Goal: Information Seeking & Learning: Check status

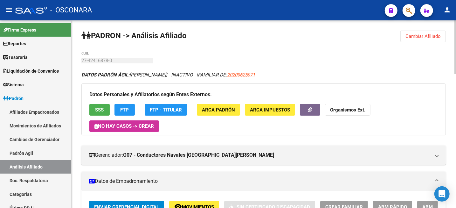
click at [417, 37] on span "Cambiar Afiliado" at bounding box center [423, 36] width 35 height 6
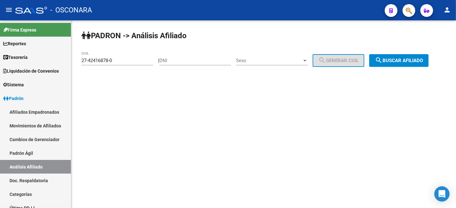
click at [228, 62] on input "DNI" at bounding box center [195, 61] width 72 height 6
paste input "18445122"
type input "18445122"
click at [289, 59] on span "Sexo" at bounding box center [269, 61] width 66 height 6
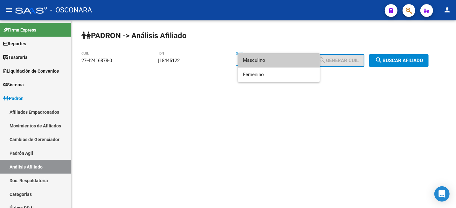
click at [289, 59] on span "Masculino" at bounding box center [279, 60] width 72 height 14
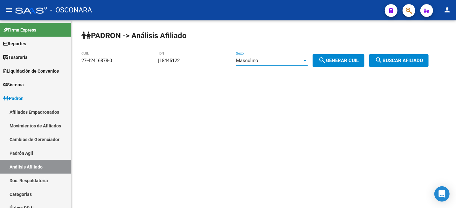
click at [350, 59] on span "search Generar CUIL" at bounding box center [339, 61] width 40 height 6
type input "20-18445122-1"
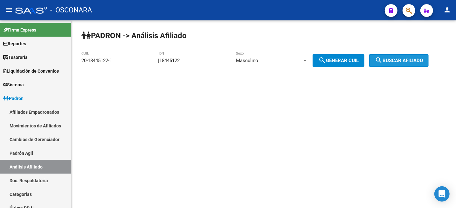
click at [405, 60] on span "search Buscar afiliado" at bounding box center [399, 61] width 48 height 6
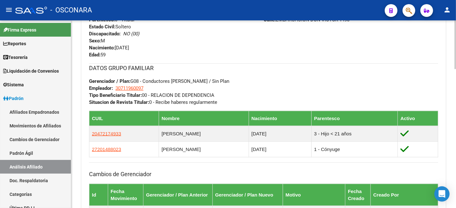
scroll to position [278, 0]
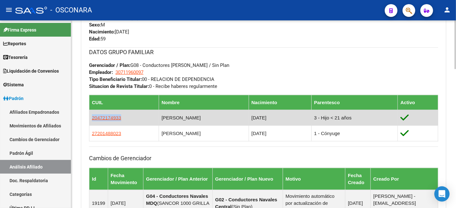
drag, startPoint x: 123, startPoint y: 121, endPoint x: 91, endPoint y: 118, distance: 32.0
click at [91, 118] on td "20472174933" at bounding box center [124, 118] width 70 height 16
copy span "20472174933"
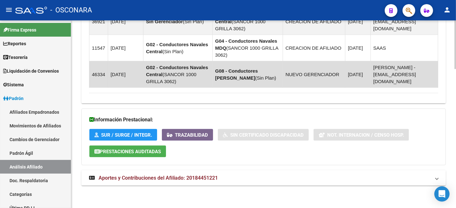
scroll to position [532, 0]
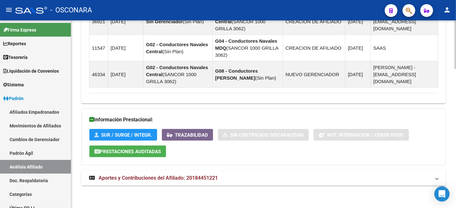
click at [199, 174] on mat-expansion-panel-header "Aportes y Contribuciones del Afiliado: 20184451221" at bounding box center [263, 177] width 365 height 15
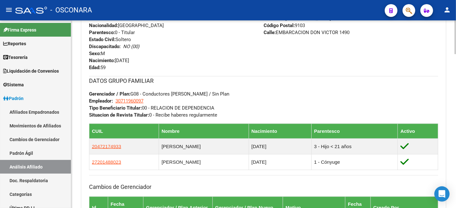
scroll to position [291, 0]
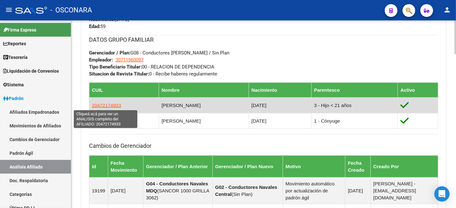
click at [110, 105] on span "20472174933" at bounding box center [106, 104] width 29 height 5
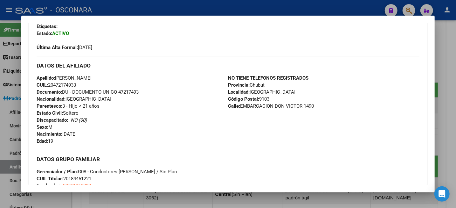
scroll to position [239, 0]
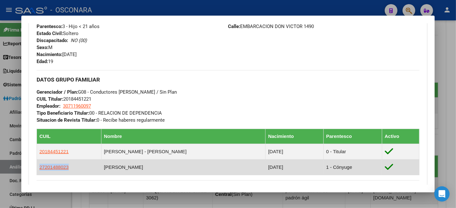
drag, startPoint x: 70, startPoint y: 167, endPoint x: 37, endPoint y: 167, distance: 33.4
click at [37, 167] on td "27201488023" at bounding box center [69, 167] width 65 height 16
copy span "27201488023"
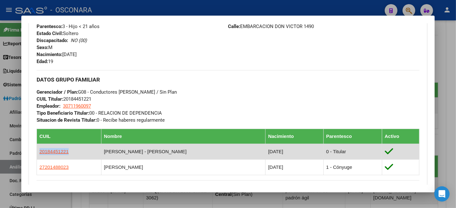
drag, startPoint x: 78, startPoint y: 152, endPoint x: 39, endPoint y: 150, distance: 38.6
click at [39, 150] on td "20184451221" at bounding box center [69, 152] width 65 height 16
copy span "20184451221"
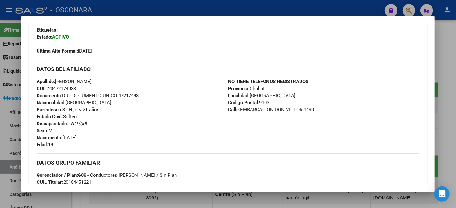
scroll to position [119, 0]
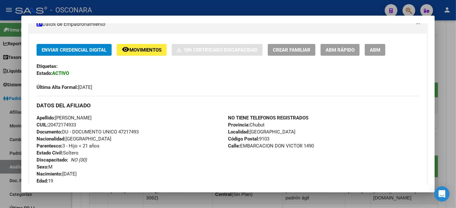
click at [69, 125] on span "CUIL: 20472174933" at bounding box center [56, 125] width 39 height 6
copy span "20472174933"
click at [453, 38] on div at bounding box center [228, 104] width 456 height 208
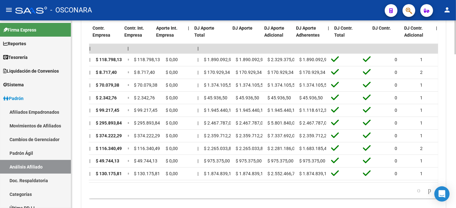
scroll to position [0, 0]
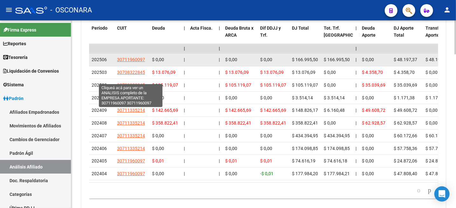
click at [126, 62] on span "30711960097" at bounding box center [131, 59] width 28 height 5
type textarea "30711960097"
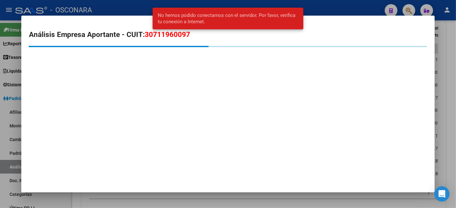
click at [456, 61] on div at bounding box center [228, 104] width 456 height 208
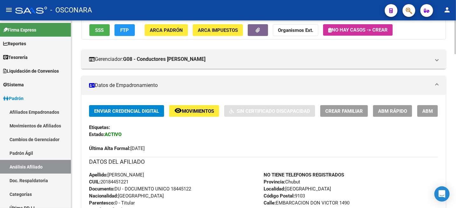
scroll to position [199, 0]
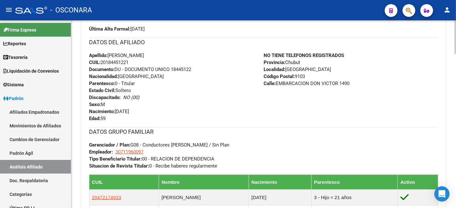
click at [177, 67] on span "Documento: DU - DOCUMENTO UNICO 18445122" at bounding box center [140, 70] width 102 height 6
copy span "18445122"
click at [112, 62] on span "CUIL: 20184451221" at bounding box center [108, 63] width 39 height 6
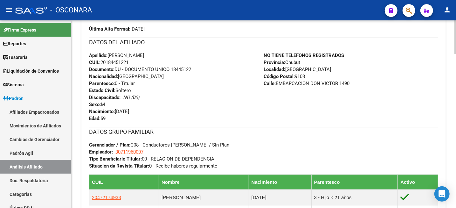
copy span "20184451221"
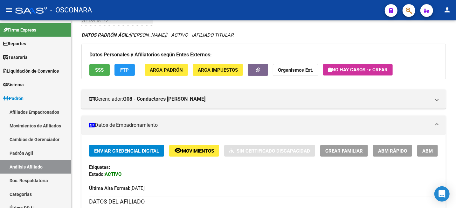
scroll to position [0, 0]
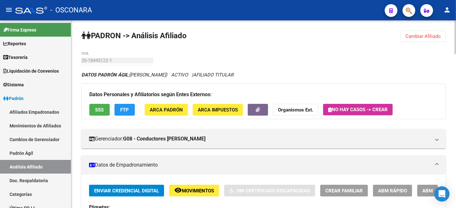
click at [410, 33] on span "Cambiar Afiliado" at bounding box center [423, 36] width 35 height 6
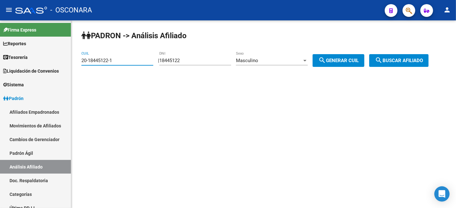
drag, startPoint x: 125, startPoint y: 63, endPoint x: 82, endPoint y: 64, distance: 42.7
click at [82, 64] on div "20-18445122-1 CUIL" at bounding box center [117, 59] width 72 height 14
paste input "32445295-9"
click at [415, 61] on span "search Buscar afiliado" at bounding box center [399, 61] width 48 height 6
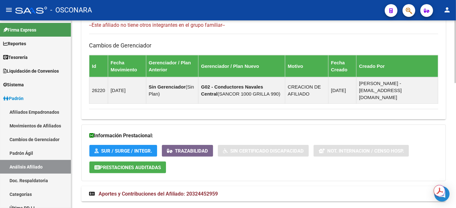
scroll to position [374, 0]
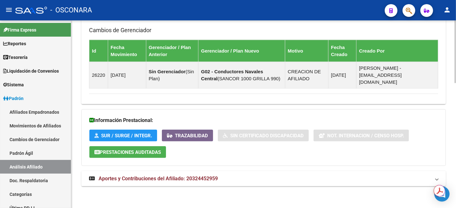
click at [185, 182] on mat-expansion-panel-header "Aportes y Contribuciones del Afiliado: 20324452959" at bounding box center [263, 178] width 365 height 15
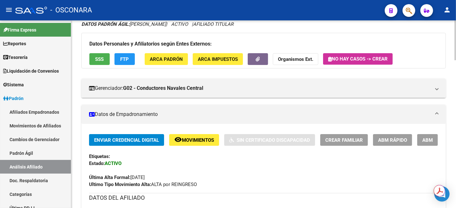
scroll to position [40, 0]
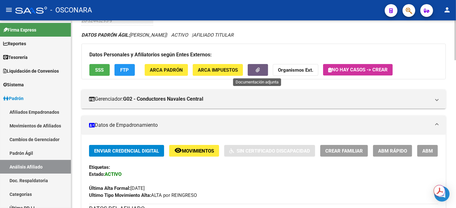
click at [263, 70] on button "button" at bounding box center [258, 70] width 20 height 12
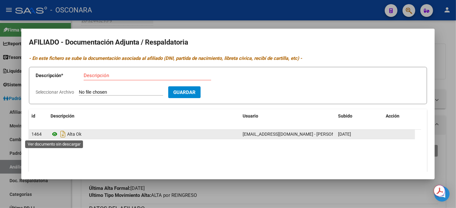
click at [53, 133] on icon at bounding box center [55, 134] width 8 height 8
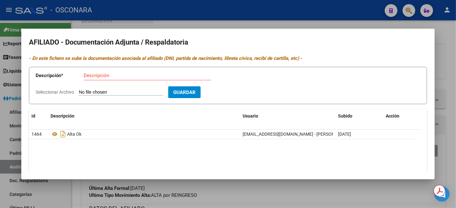
click at [272, 24] on div at bounding box center [228, 104] width 456 height 208
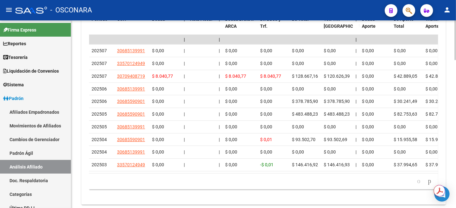
scroll to position [692, 0]
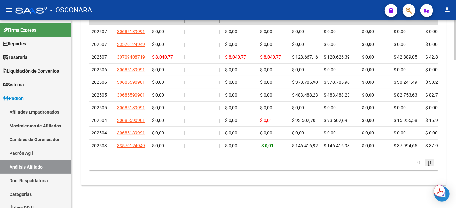
click at [428, 162] on icon "go to next page" at bounding box center [429, 162] width 5 height 8
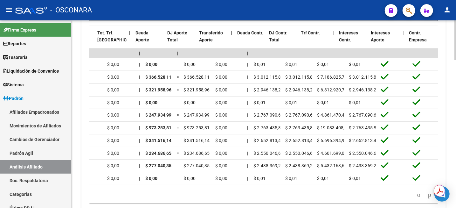
scroll to position [0, 0]
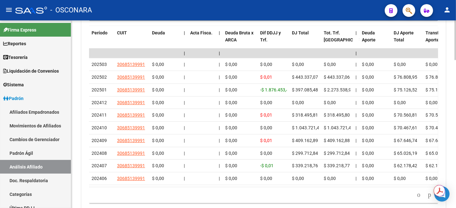
click at [417, 199] on icon "go to previous page" at bounding box center [419, 195] width 5 height 8
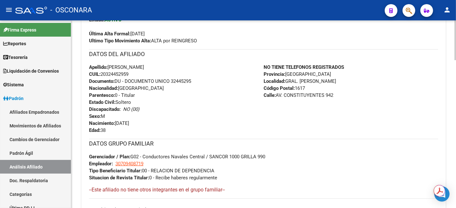
scroll to position [136, 0]
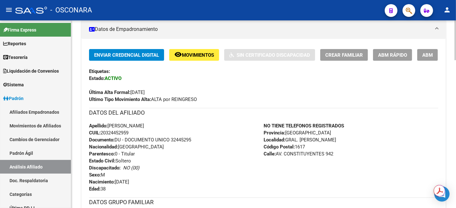
click at [107, 131] on span "CUIL: 20324452959" at bounding box center [108, 133] width 39 height 6
copy span "20324452959"
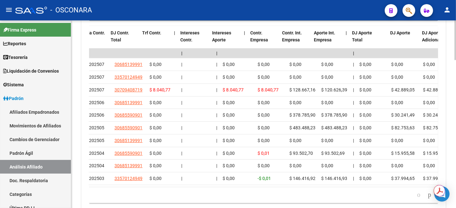
scroll to position [0, 896]
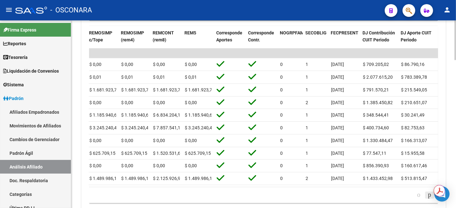
click at [428, 199] on icon "go to next page" at bounding box center [429, 195] width 5 height 8
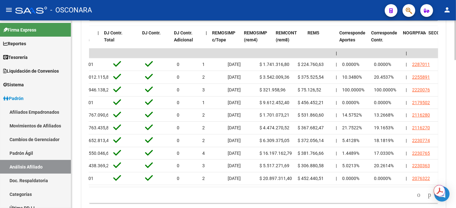
scroll to position [0, 754]
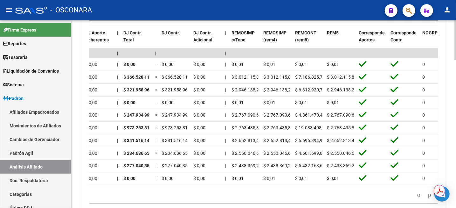
click at [417, 199] on icon "go to previous page" at bounding box center [419, 195] width 5 height 8
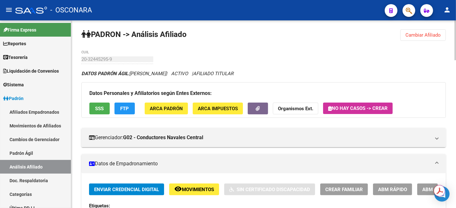
scroll to position [0, 0]
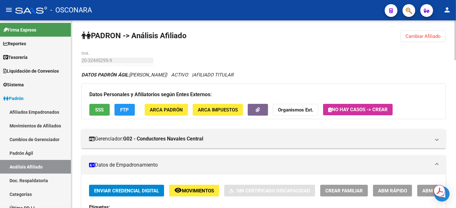
click at [432, 37] on span "Cambiar Afiliado" at bounding box center [423, 36] width 35 height 6
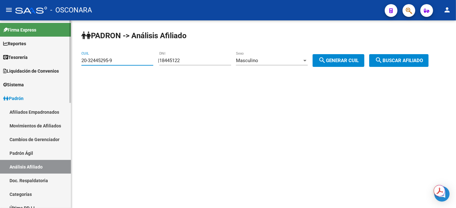
drag, startPoint x: 118, startPoint y: 59, endPoint x: 58, endPoint y: 59, distance: 60.1
click at [58, 59] on mat-sidenav-container "Firma Express Reportes Tablero de Control Ingresos Percibidos Análisis de todos…" at bounding box center [228, 113] width 456 height 187
paste input "18131928-4"
type input "20-18131928-4"
click at [415, 59] on span "search Buscar afiliado" at bounding box center [399, 61] width 48 height 6
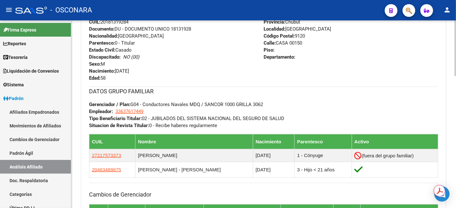
scroll to position [278, 0]
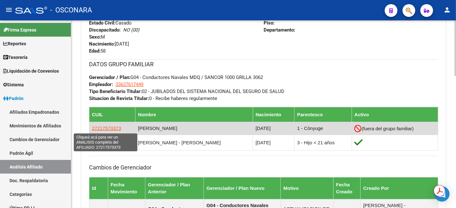
click at [113, 128] on span "27217573373" at bounding box center [106, 127] width 29 height 5
type textarea "27217573373"
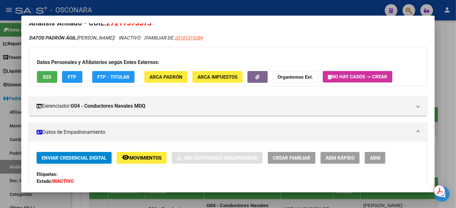
scroll to position [0, 0]
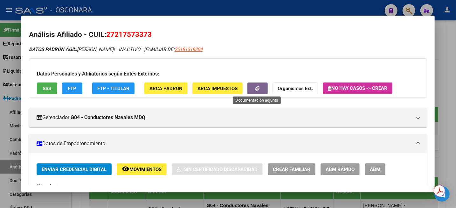
click at [258, 85] on span "button" at bounding box center [258, 88] width 4 height 6
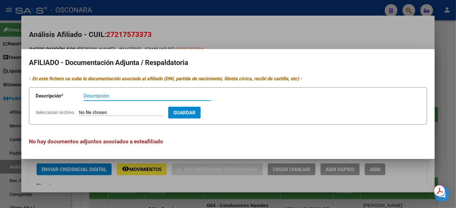
click at [289, 25] on div at bounding box center [228, 104] width 456 height 208
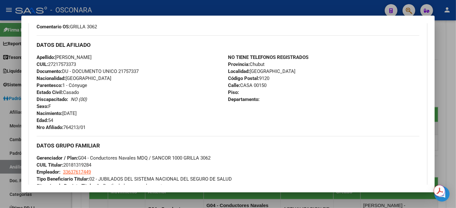
scroll to position [159, 0]
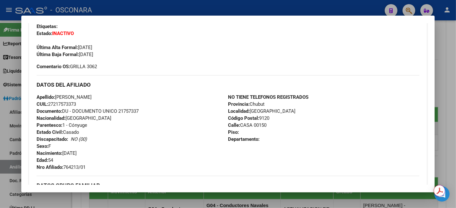
click at [64, 103] on span "CUIL: 27217573373" at bounding box center [56, 104] width 39 height 6
copy span "27217573373"
click at [456, 41] on div at bounding box center [228, 104] width 456 height 208
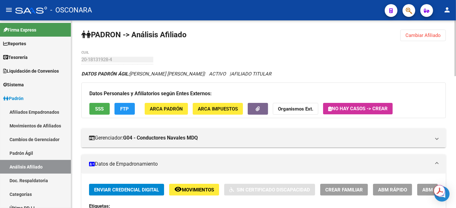
scroll to position [0, 0]
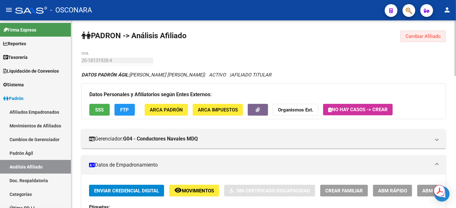
click at [418, 37] on span "Cambiar Afiliado" at bounding box center [423, 36] width 35 height 6
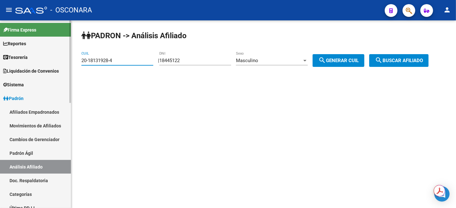
drag, startPoint x: 113, startPoint y: 61, endPoint x: 60, endPoint y: 56, distance: 53.0
click at [66, 58] on mat-sidenav-container "Firma Express Reportes Tablero de Control Ingresos Percibidos Análisis de todos…" at bounding box center [228, 113] width 456 height 187
paste input "26510774-6"
click at [416, 59] on span "search Buscar afiliado" at bounding box center [399, 61] width 48 height 6
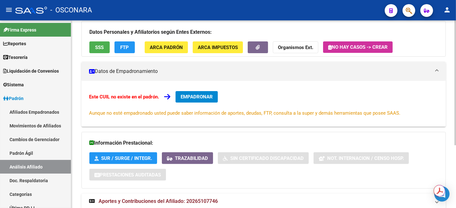
scroll to position [94, 0]
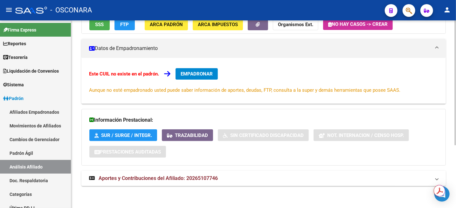
click at [195, 172] on mat-expansion-panel-header "Aportes y Contribuciones del Afiliado: 20265107746" at bounding box center [263, 178] width 365 height 15
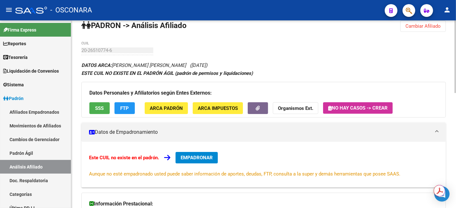
scroll to position [0, 0]
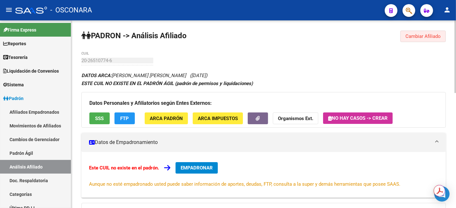
click at [414, 38] on span "Cambiar Afiliado" at bounding box center [423, 36] width 35 height 6
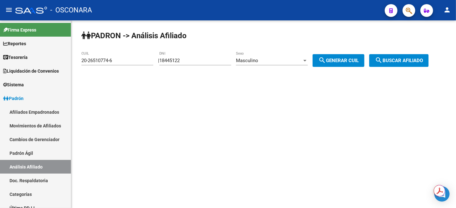
drag, startPoint x: 137, startPoint y: 64, endPoint x: 111, endPoint y: 59, distance: 25.7
click at [111, 59] on div "20-26510774-6 CUIL" at bounding box center [117, 59] width 72 height 14
drag, startPoint x: 119, startPoint y: 61, endPoint x: 60, endPoint y: 61, distance: 59.2
click at [60, 61] on mat-sidenav-container "Firma Express Reportes Tablero de Control Ingresos Percibidos Análisis de todos…" at bounding box center [228, 113] width 456 height 187
type input "20-18445122-1"
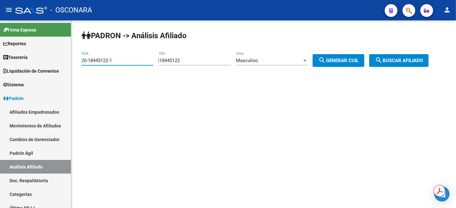
click at [419, 60] on span "search Buscar afiliado" at bounding box center [399, 61] width 48 height 6
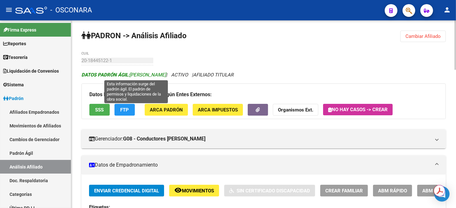
drag, startPoint x: 131, startPoint y: 76, endPoint x: 191, endPoint y: 72, distance: 60.0
click at [166, 72] on span "DATOS PADRÓN ÁGIL: [PERSON_NAME]" at bounding box center [123, 75] width 85 height 6
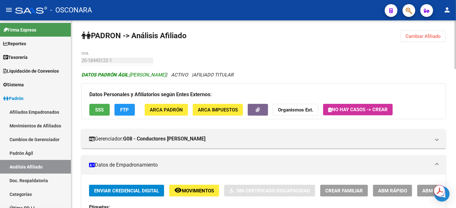
copy span "[PERSON_NAME]"
